Goal: Task Accomplishment & Management: Use online tool/utility

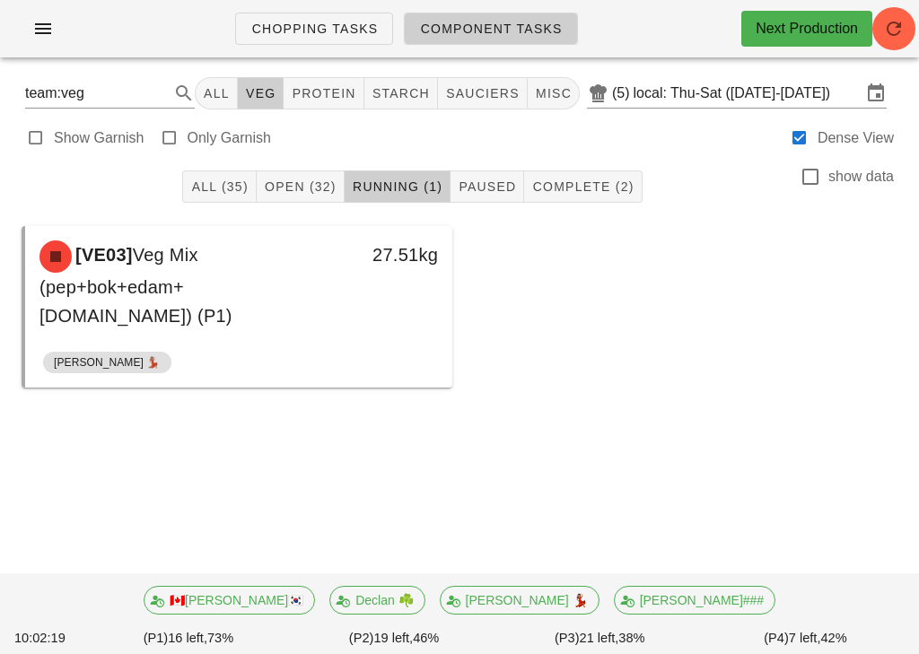
click at [301, 172] on button "Open (32)" at bounding box center [301, 186] width 88 height 32
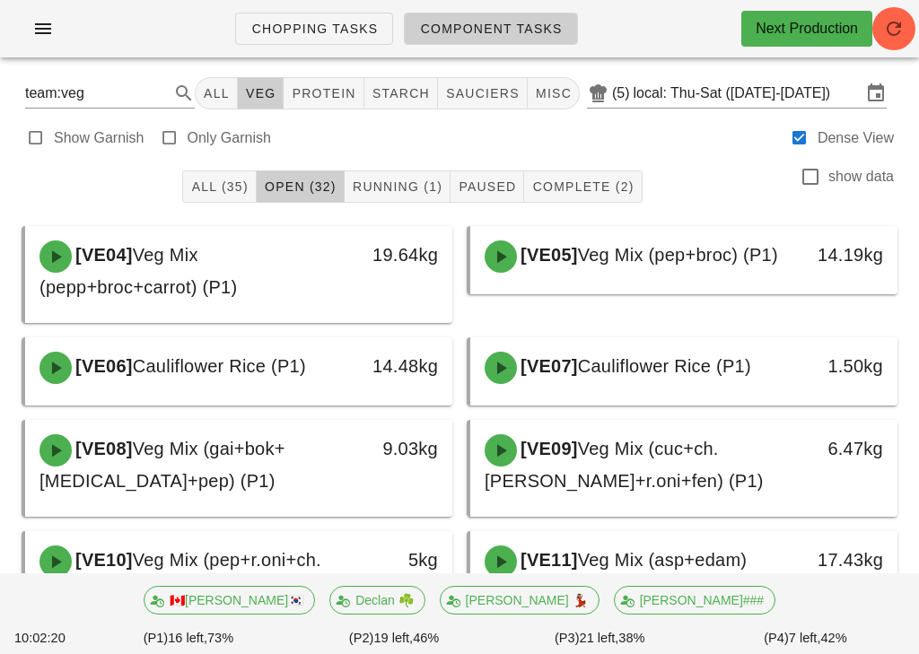
click at [303, 170] on button "Open (32)" at bounding box center [301, 186] width 88 height 32
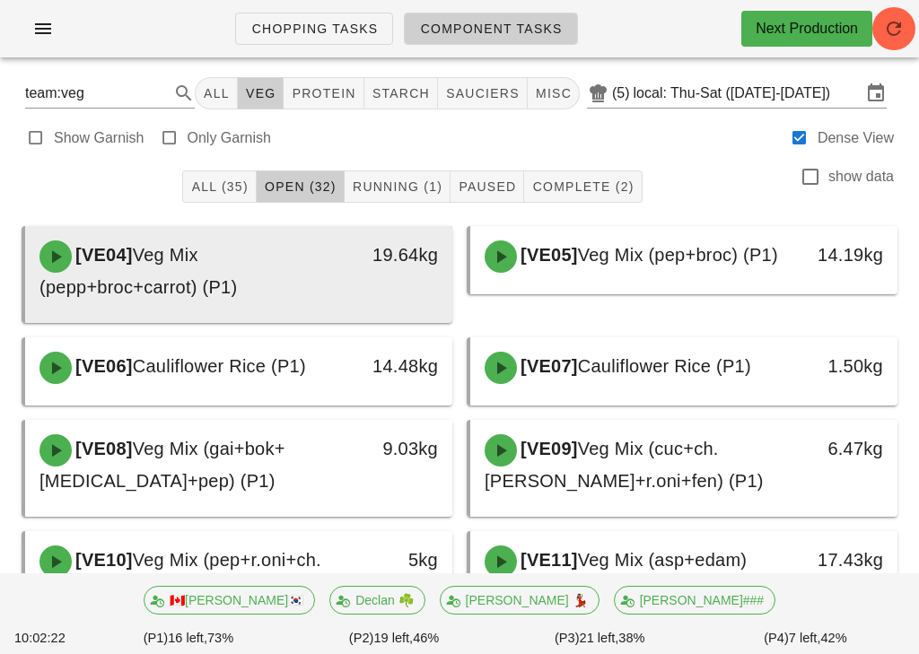
click at [386, 264] on div "19.64kg" at bounding box center [395, 254] width 83 height 29
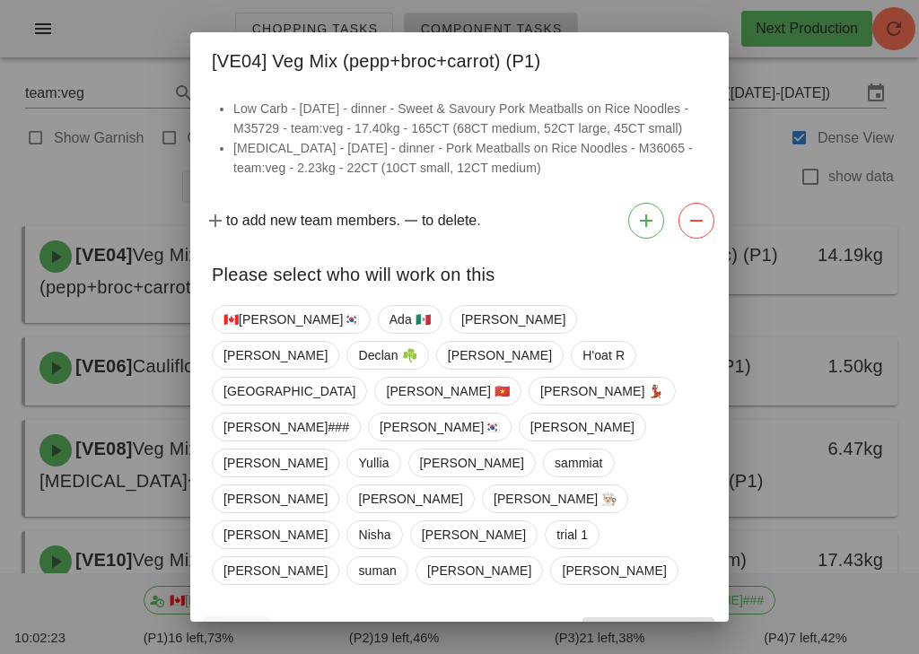
click at [417, 246] on div "to add new team members. to delete." at bounding box center [459, 221] width 538 height 50
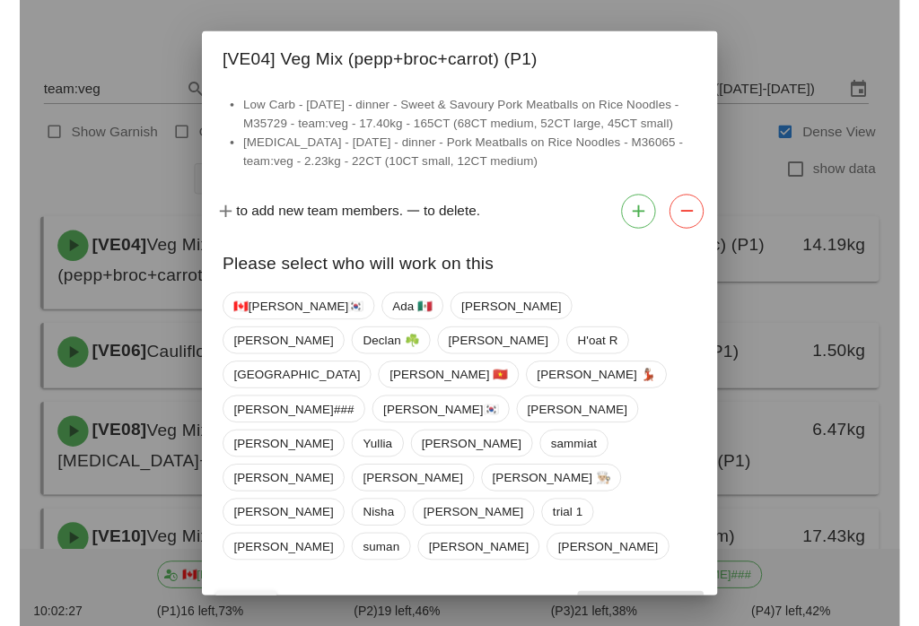
scroll to position [28, 0]
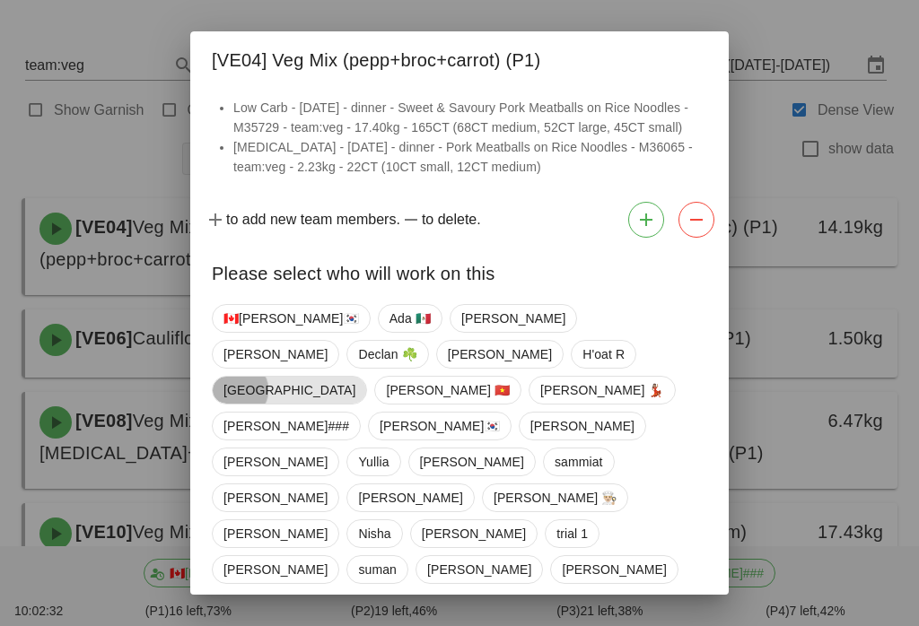
click at [319, 377] on span "[GEOGRAPHIC_DATA]" at bounding box center [289, 390] width 132 height 27
click at [669, 625] on span "Confirm Start" at bounding box center [649, 632] width 118 height 14
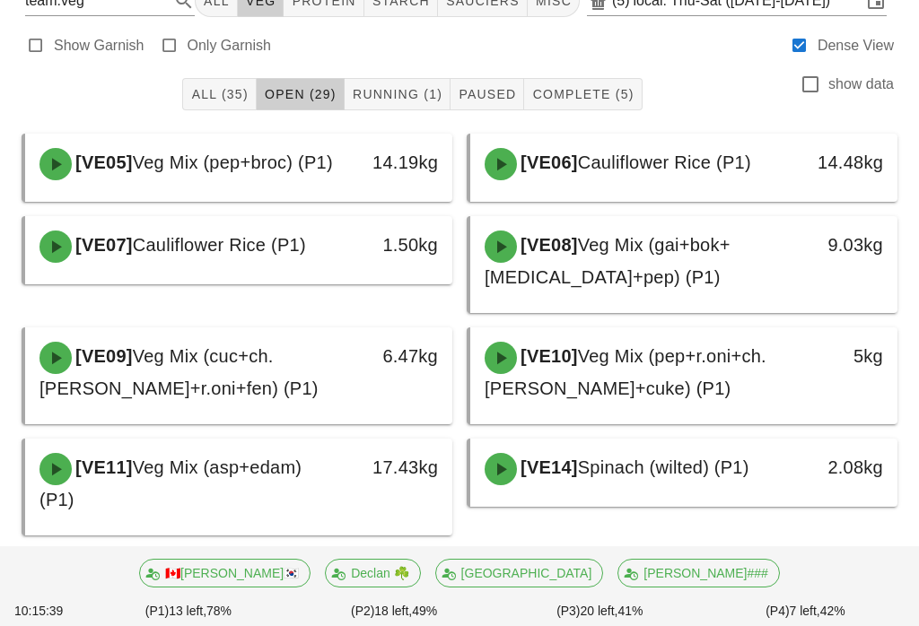
scroll to position [91, 0]
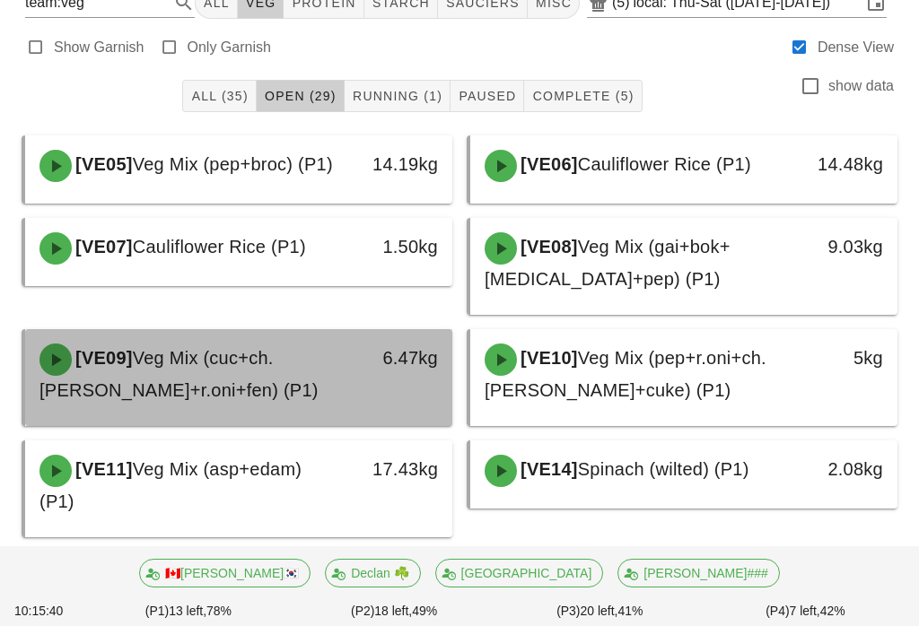
click at [268, 383] on div "[VE09] Veg Mix (cuc+ch.tom+r.oni+fen) (P1)" at bounding box center [186, 374] width 315 height 83
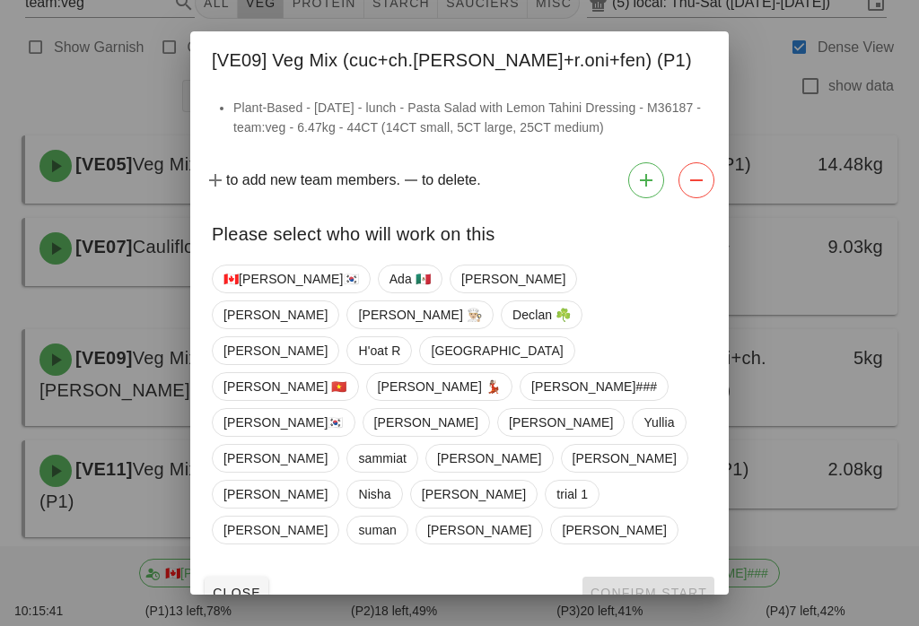
scroll to position [90, 0]
click at [502, 382] on span "[PERSON_NAME] 💃🏽" at bounding box center [440, 386] width 124 height 27
click at [643, 577] on button "Confirm Start" at bounding box center [648, 593] width 132 height 32
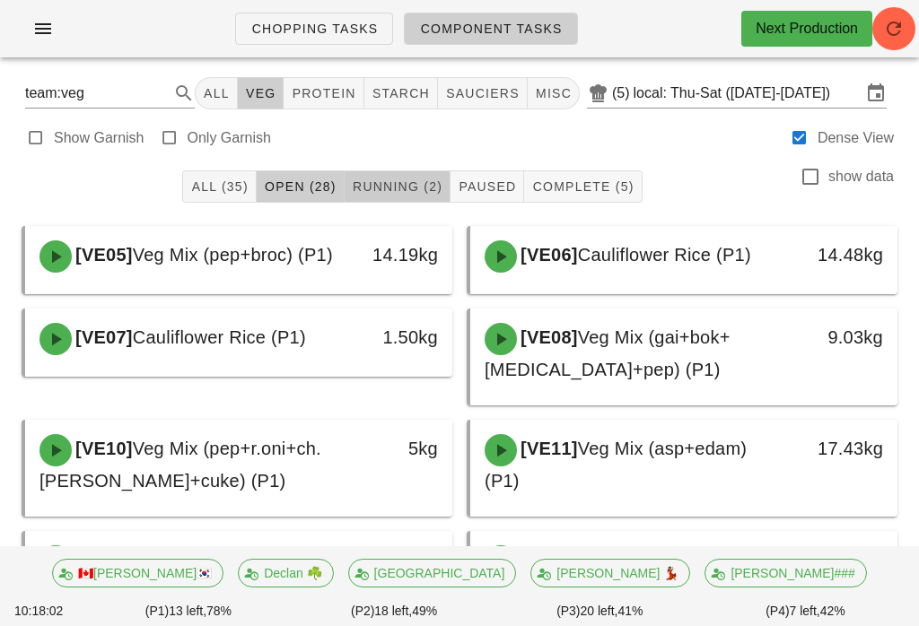
click at [424, 177] on button "Running (2)" at bounding box center [398, 186] width 106 height 32
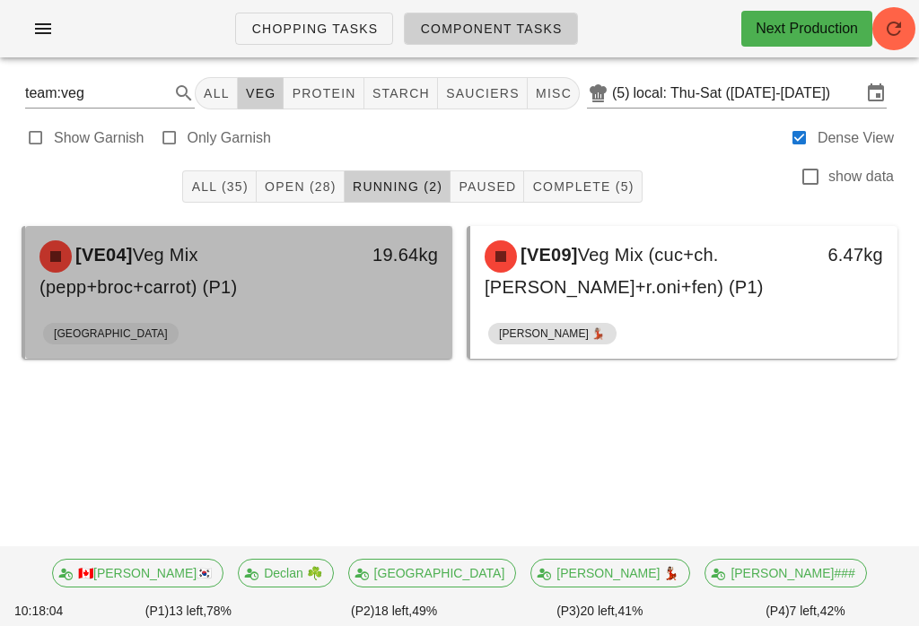
click at [371, 284] on div "19.64kg" at bounding box center [396, 271] width 105 height 83
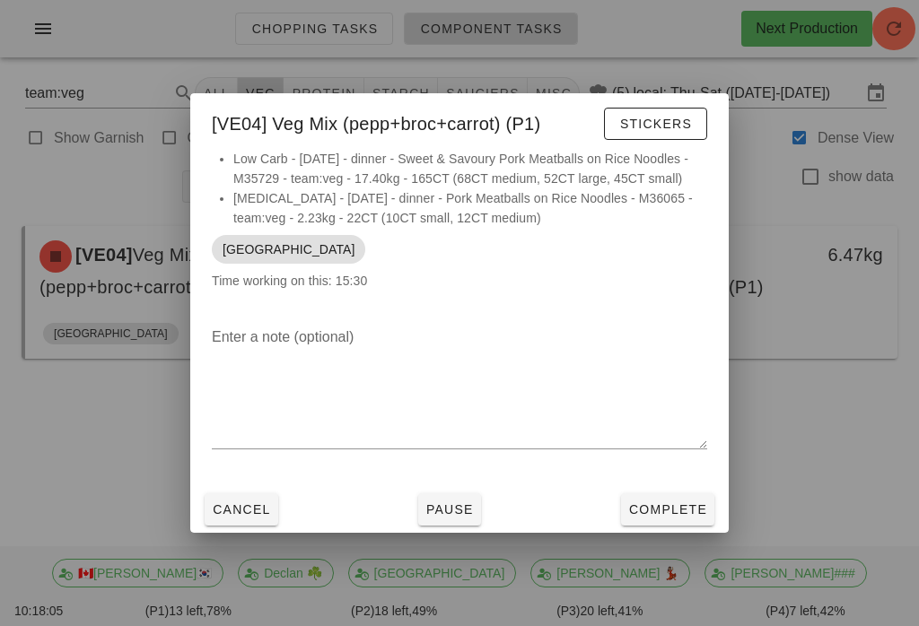
click at [673, 484] on div "Enter a note (optional)" at bounding box center [459, 399] width 538 height 174
click at [678, 498] on button "Complete" at bounding box center [667, 510] width 93 height 32
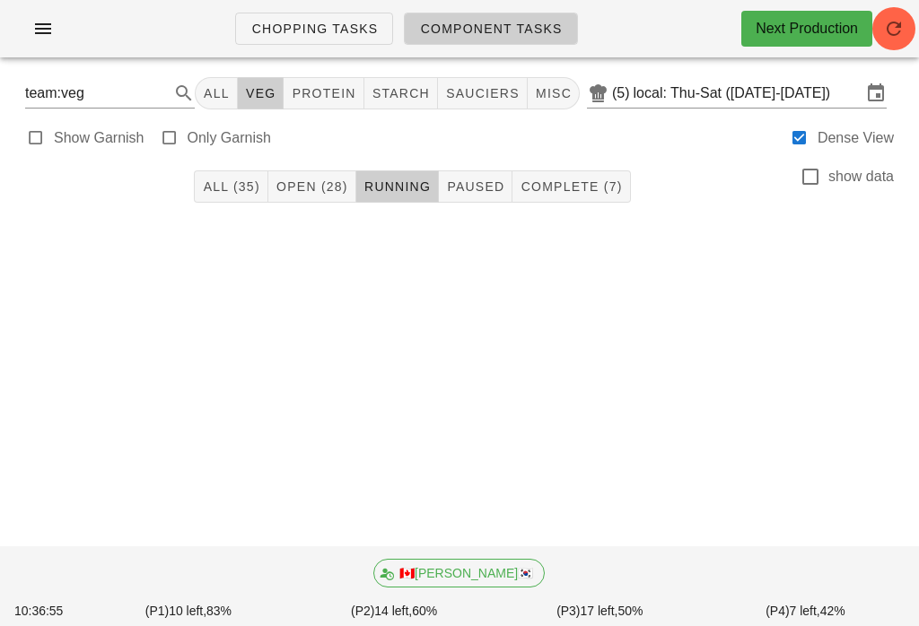
click at [323, 194] on span "Open (28)" at bounding box center [311, 186] width 73 height 14
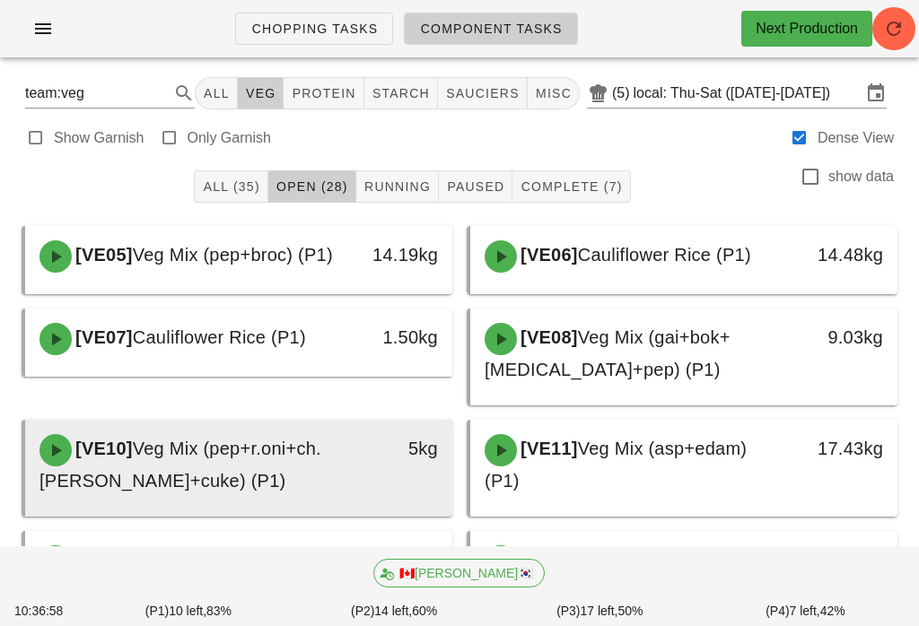
click at [207, 491] on span "Veg Mix (pep+r.oni+ch.tom+cuke) (P1)" at bounding box center [180, 465] width 282 height 52
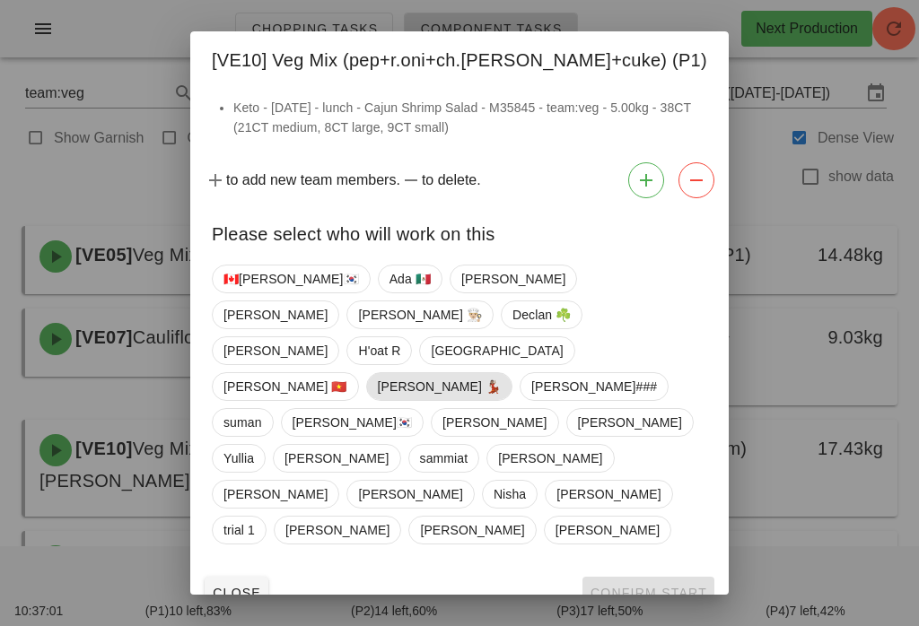
click at [502, 373] on span "[PERSON_NAME] 💃🏽" at bounding box center [440, 386] width 124 height 27
click at [648, 586] on span "Confirm Start" at bounding box center [649, 593] width 118 height 14
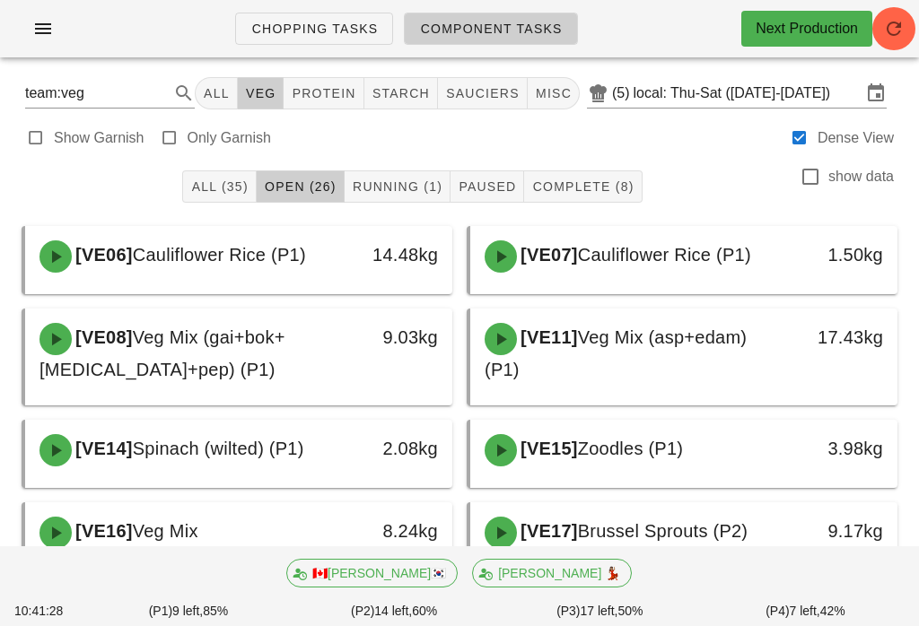
click at [366, 171] on button "Running (1)" at bounding box center [398, 186] width 106 height 32
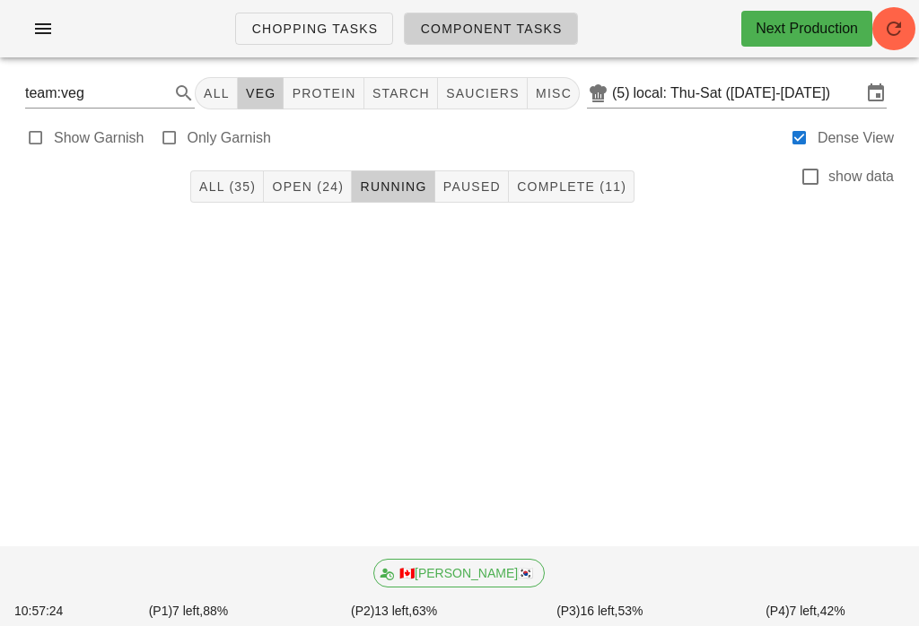
click at [303, 180] on span "Open (24)" at bounding box center [307, 186] width 73 height 14
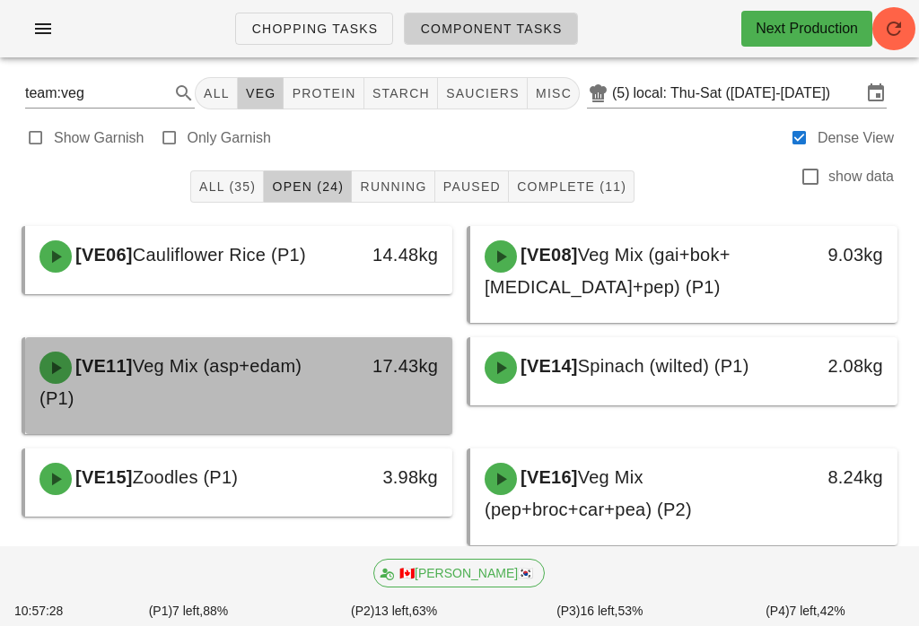
click at [239, 385] on div "[VE11] Veg Mix (asp+edam) (P1)" at bounding box center [186, 382] width 315 height 83
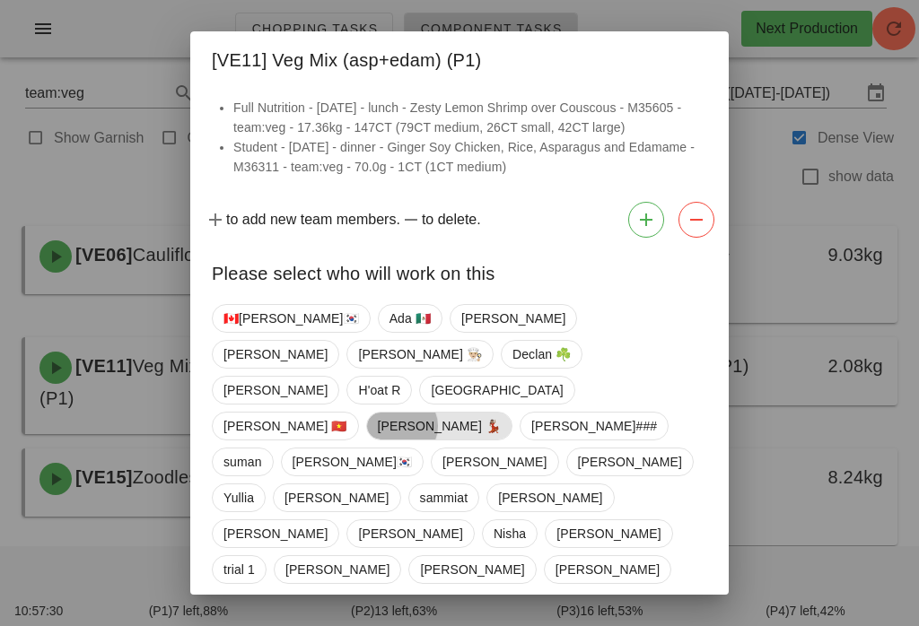
click at [502, 413] on span "[PERSON_NAME] 💃🏽" at bounding box center [440, 426] width 124 height 27
click at [691, 625] on span "Confirm Start" at bounding box center [649, 632] width 118 height 14
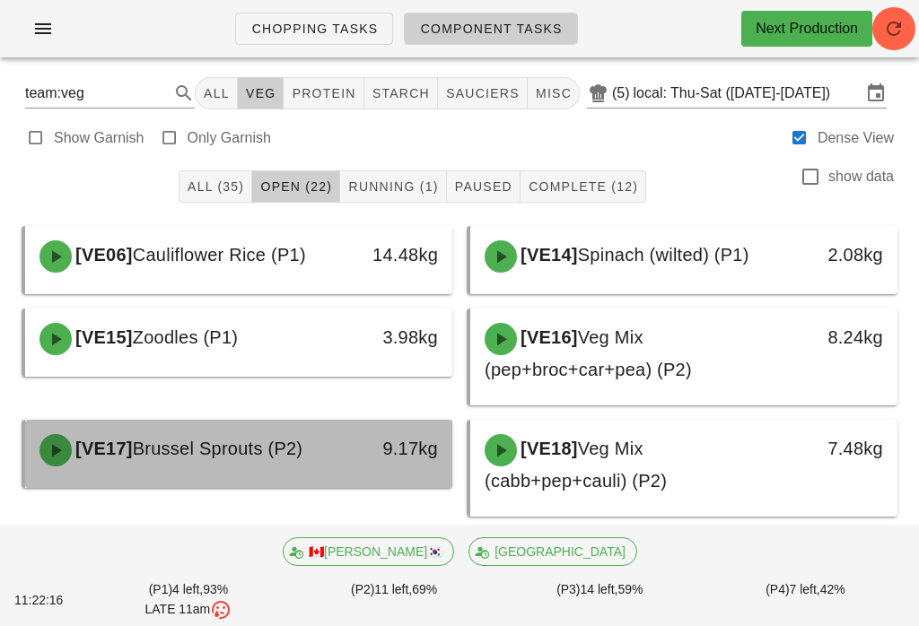
click at [217, 450] on span "Brussel Sprouts (P2)" at bounding box center [218, 449] width 170 height 20
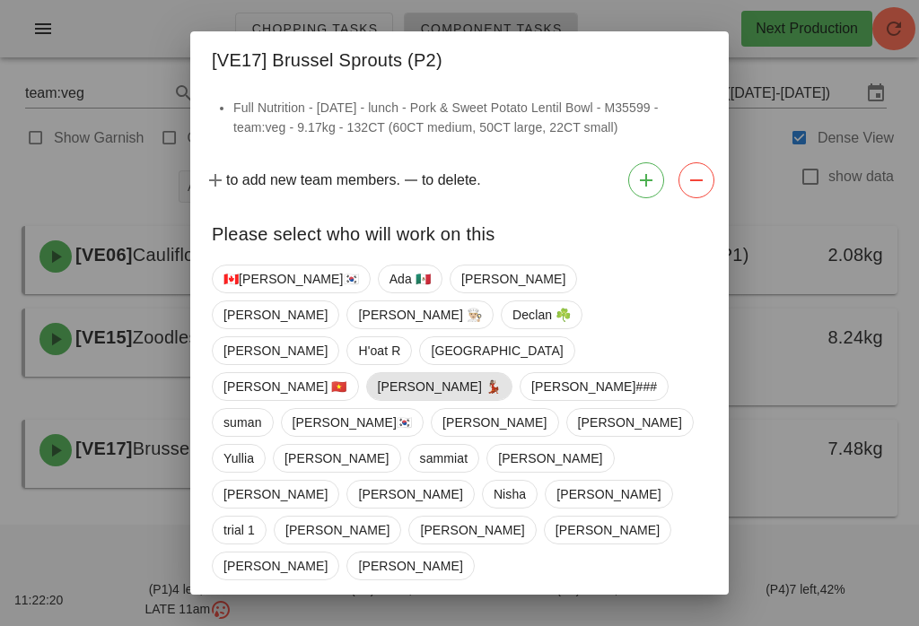
click at [502, 373] on span "[PERSON_NAME] 💃🏽" at bounding box center [440, 386] width 124 height 27
click at [664, 622] on span "Confirm Start" at bounding box center [649, 629] width 118 height 14
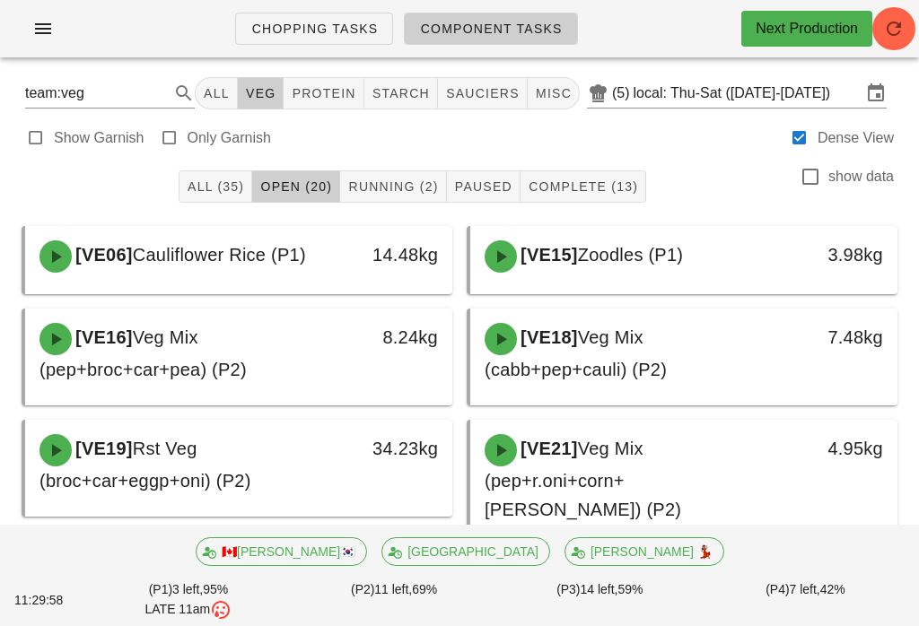
click at [37, 35] on icon "button" at bounding box center [43, 29] width 22 height 22
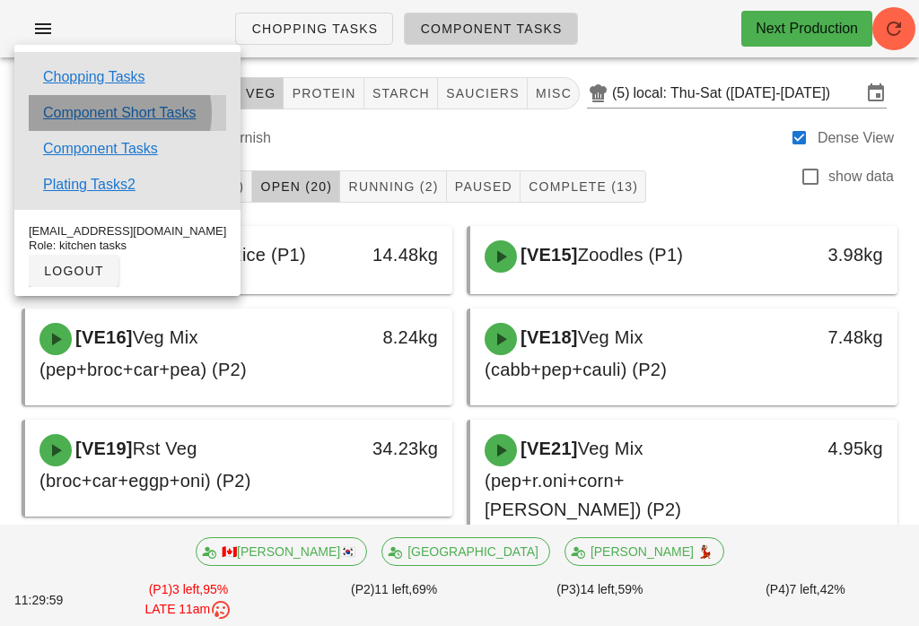
click at [149, 106] on link "Component Short Tasks" at bounding box center [119, 113] width 153 height 22
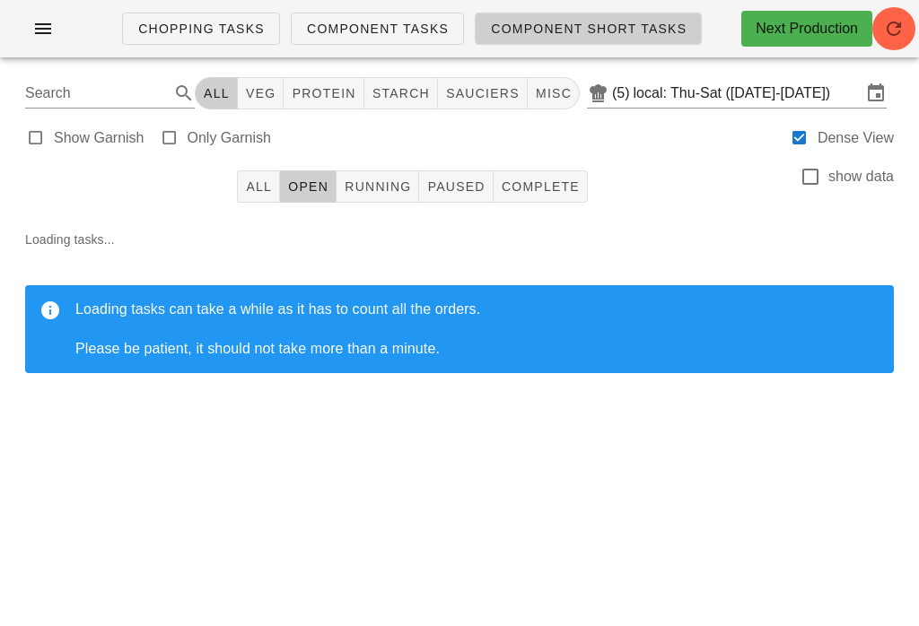
click at [239, 197] on button "All" at bounding box center [258, 186] width 43 height 32
click at [898, 31] on icon "button" at bounding box center [894, 29] width 22 height 22
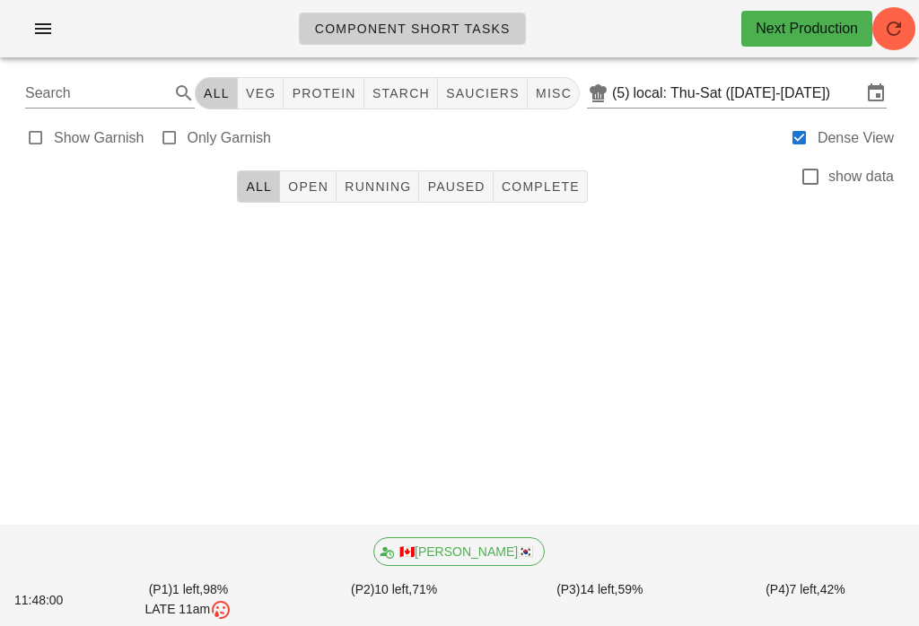
click at [276, 92] on span "veg" at bounding box center [260, 93] width 31 height 14
type input "team:veg"
click at [224, 91] on span "All" at bounding box center [216, 93] width 27 height 14
